Goal: Find specific page/section: Find specific page/section

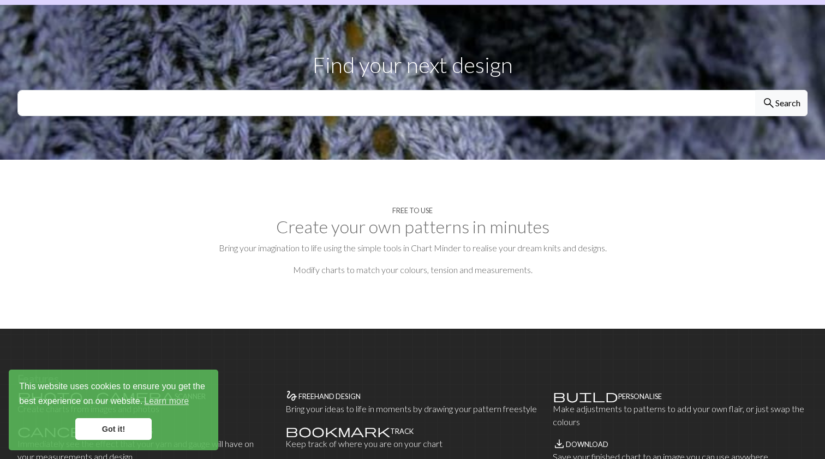
scroll to position [358, 0]
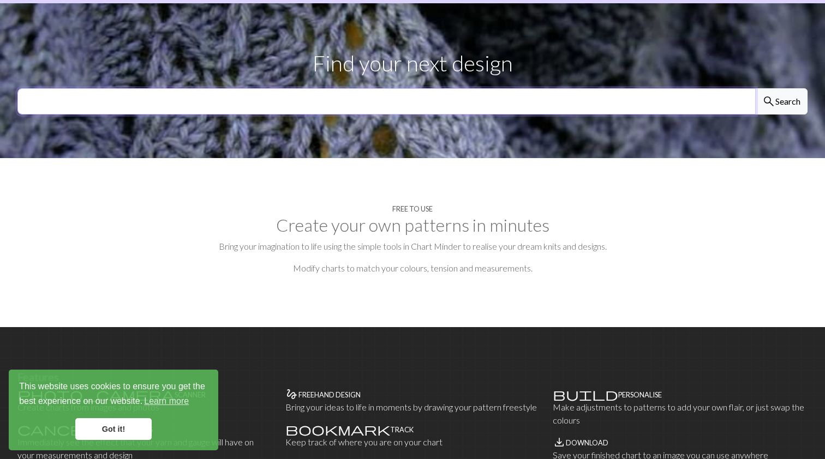
click at [230, 88] on input "text" at bounding box center [386, 101] width 738 height 26
type input "fish"
click at [780, 88] on button "search Search" at bounding box center [781, 101] width 52 height 26
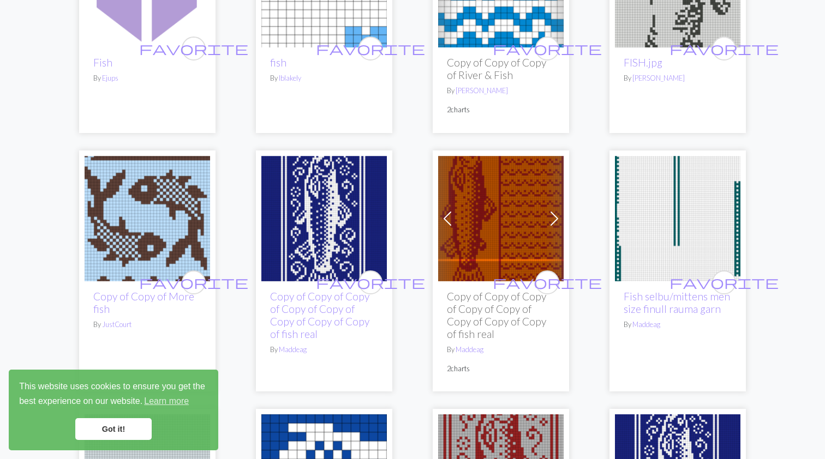
scroll to position [243, 0]
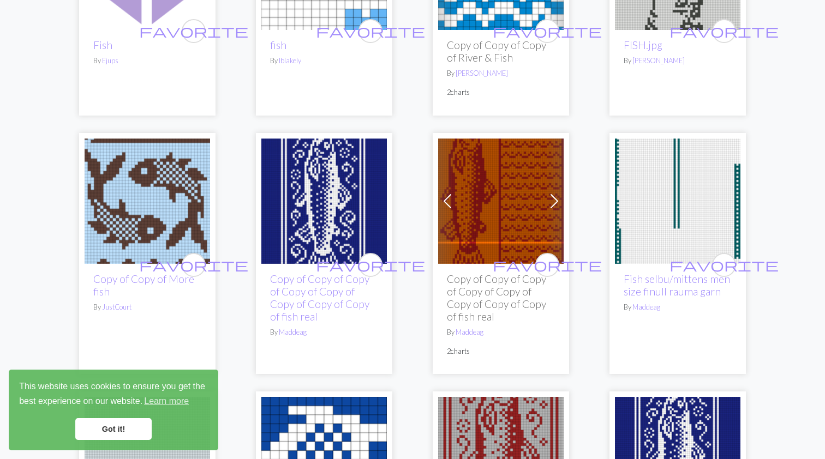
click at [155, 213] on img at bounding box center [147, 201] width 125 height 125
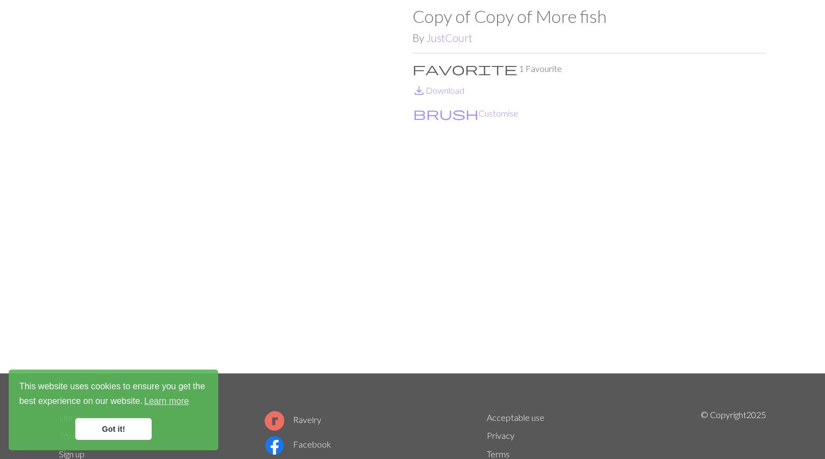
scroll to position [43, 0]
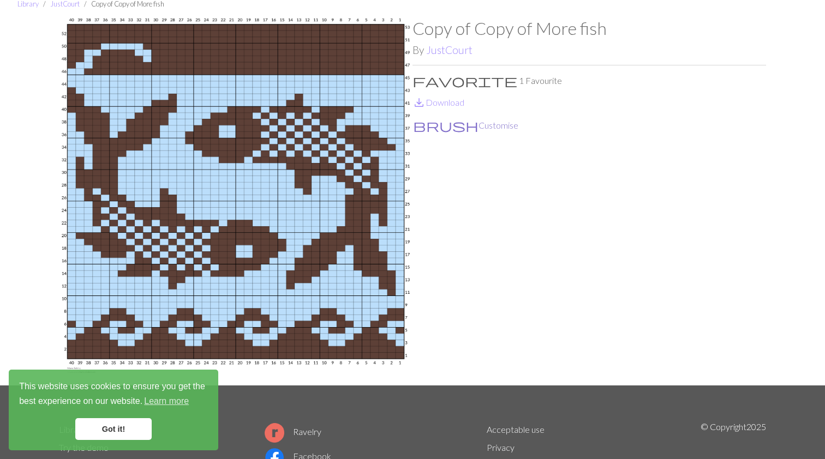
click at [443, 132] on button "brush Customise" at bounding box center [465, 125] width 106 height 14
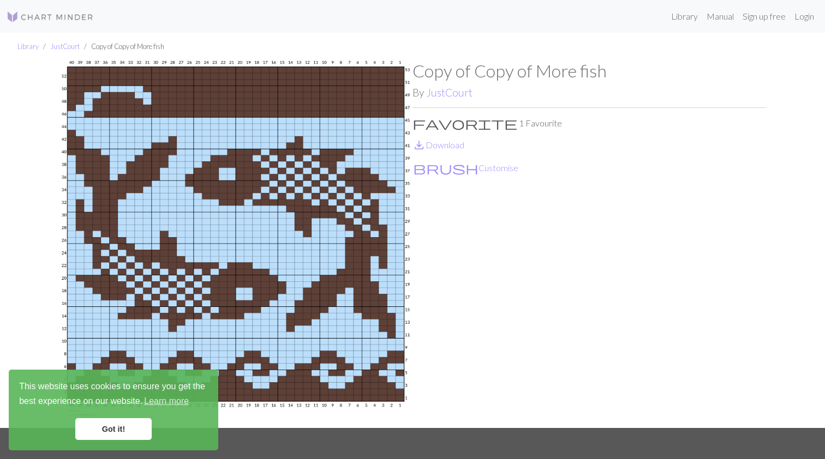
scroll to position [148, 0]
